Goal: Task Accomplishment & Management: Use online tool/utility

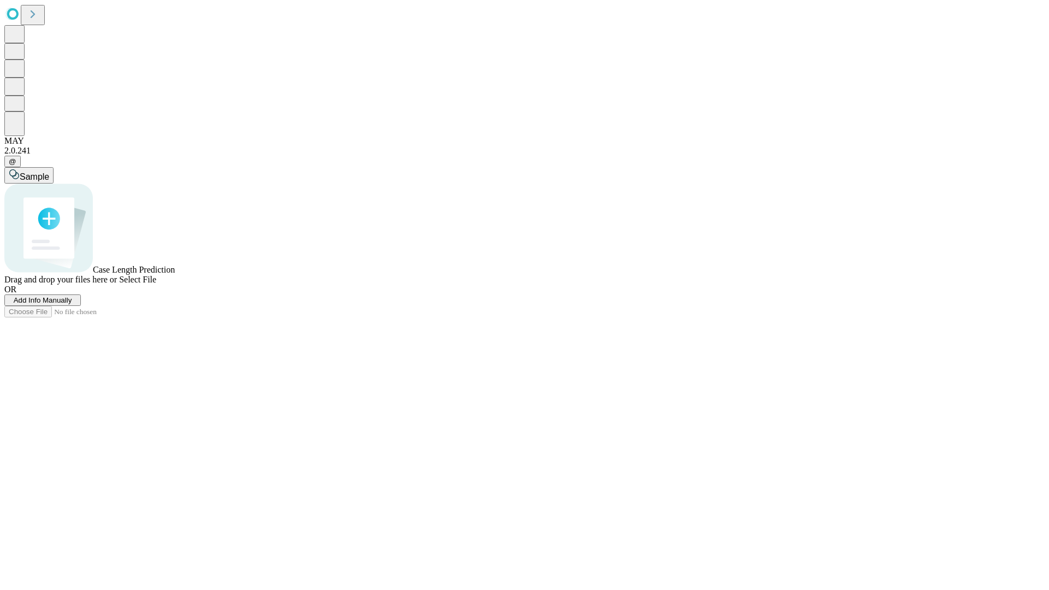
click at [72, 304] on span "Add Info Manually" at bounding box center [43, 300] width 58 height 8
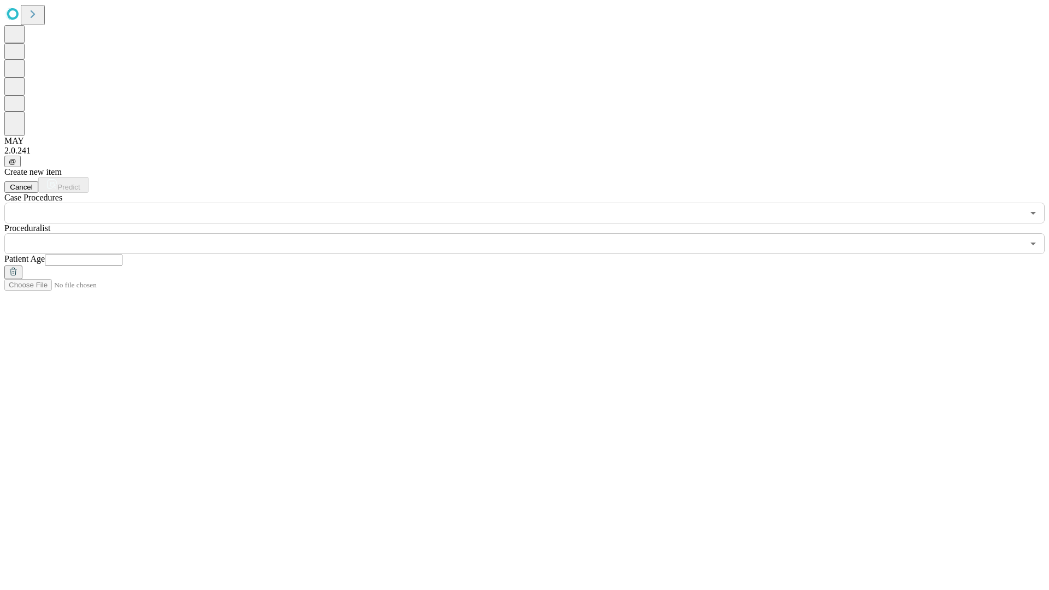
click at [122, 255] on input "text" at bounding box center [84, 260] width 78 height 11
type input "**"
click at [532, 233] on input "text" at bounding box center [513, 243] width 1019 height 21
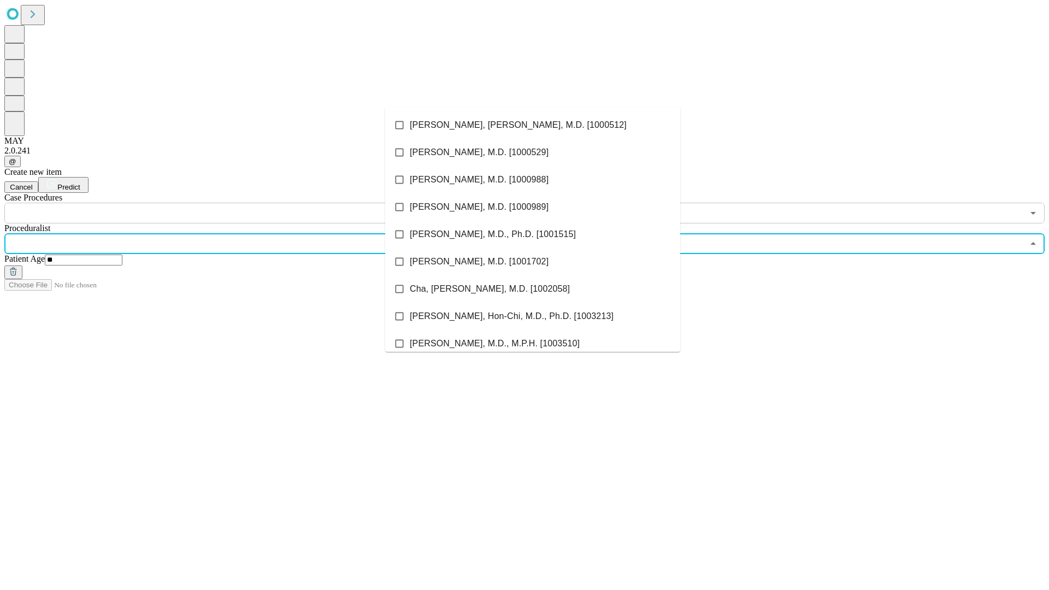
click at [533, 125] on li "[PERSON_NAME], [PERSON_NAME], M.D. [1000512]" at bounding box center [532, 124] width 295 height 27
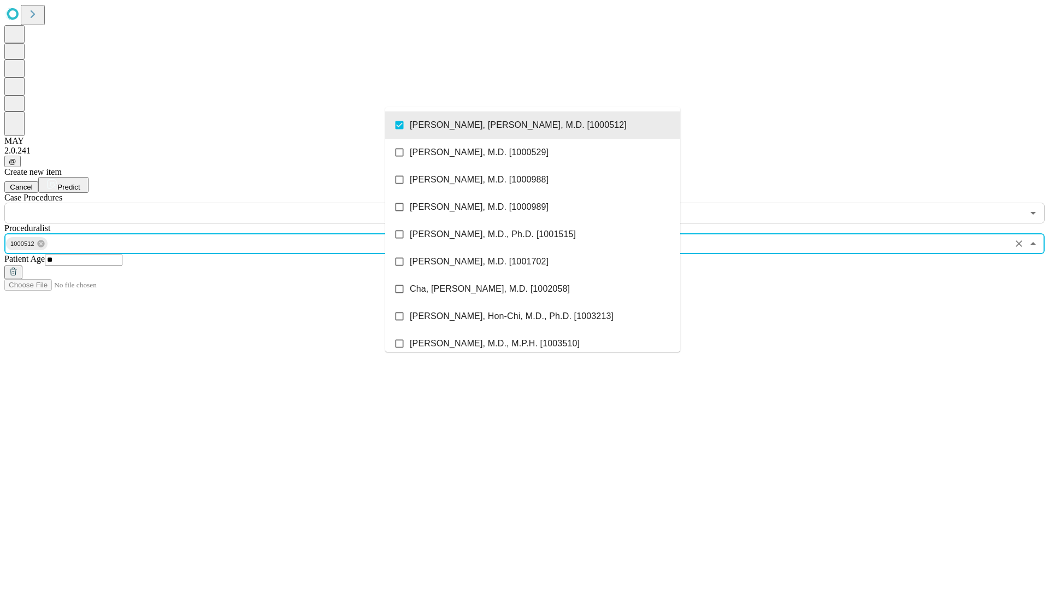
click at [229, 203] on input "text" at bounding box center [513, 213] width 1019 height 21
